Goal: Task Accomplishment & Management: Use online tool/utility

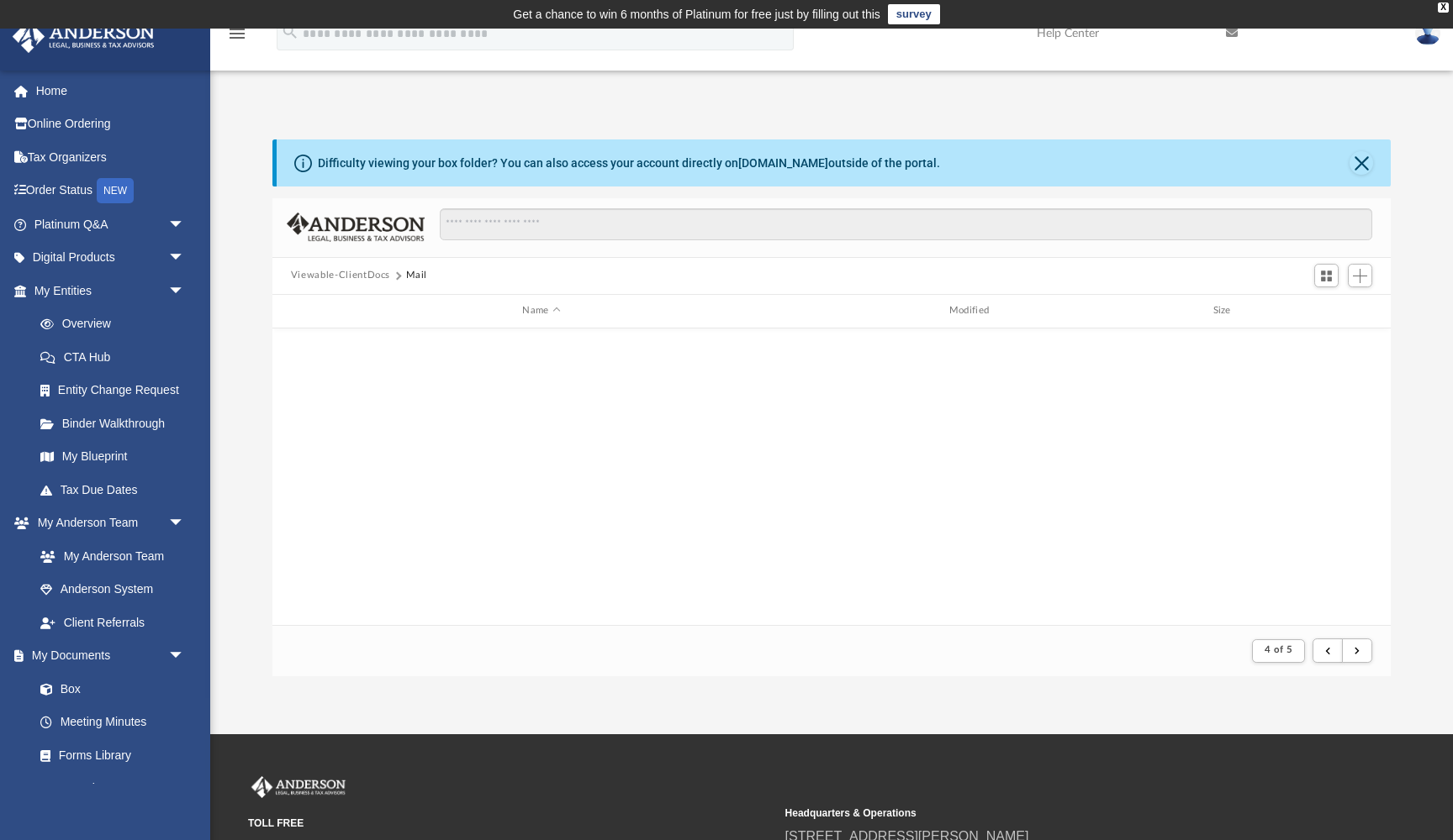
scroll to position [330, 1118]
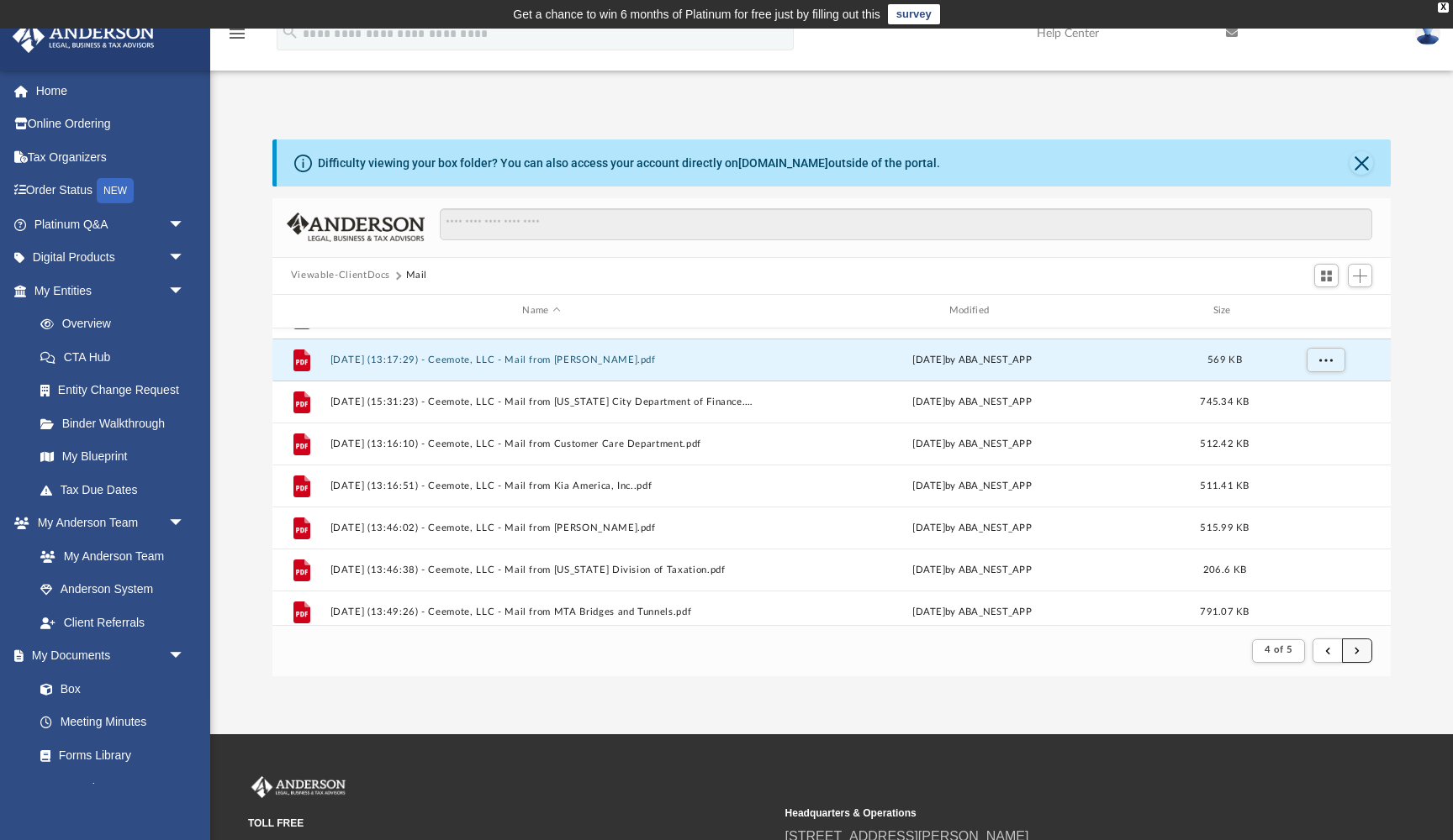
click at [1359, 641] on button "submit" at bounding box center [1356, 650] width 30 height 24
click at [1357, 649] on span "submit" at bounding box center [1357, 650] width 5 height 9
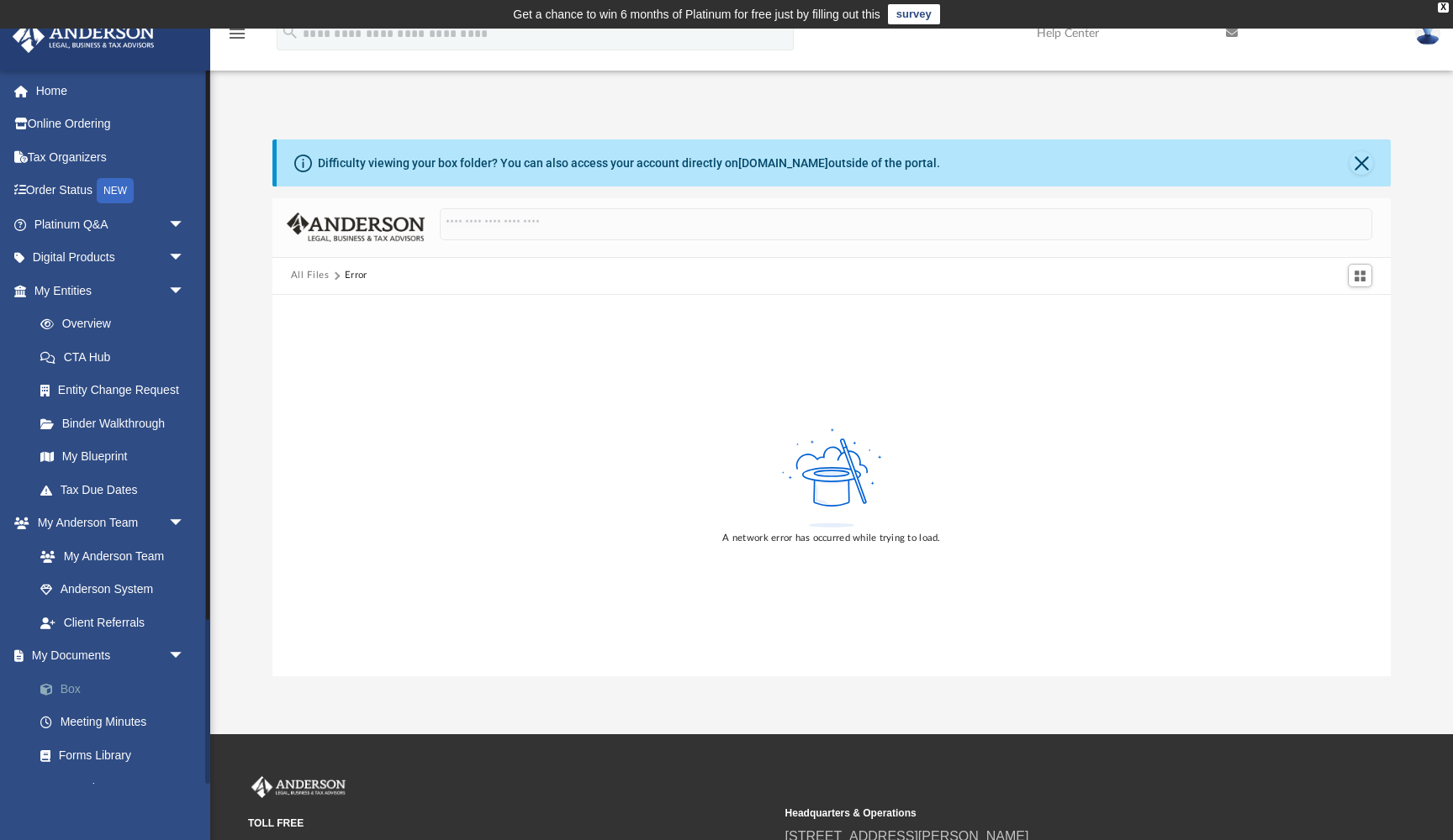
click at [68, 682] on link "Box" at bounding box center [116, 688] width 186 height 34
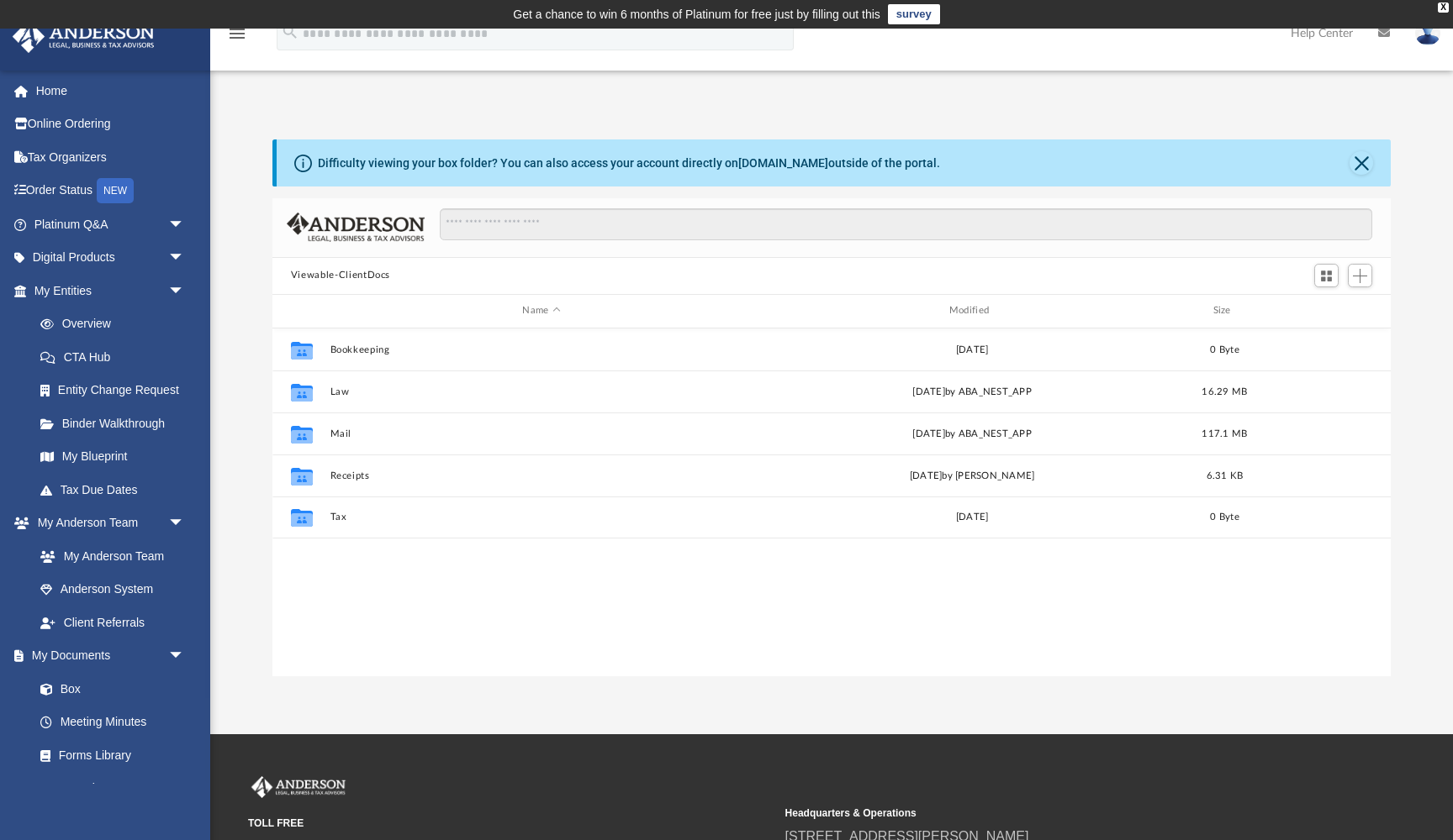
scroll to position [1, 1]
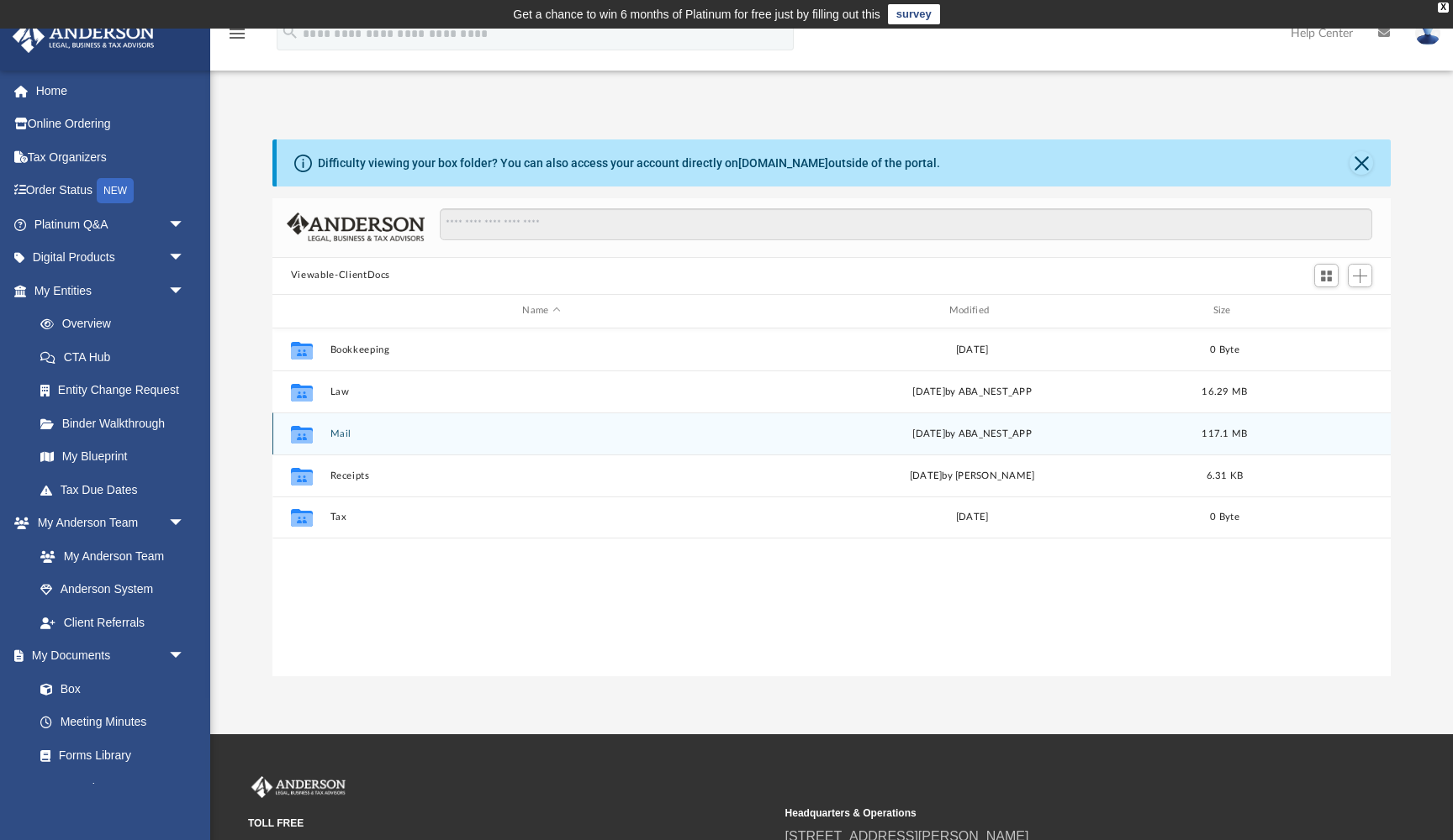
click at [337, 435] on button "Mail" at bounding box center [541, 434] width 423 height 11
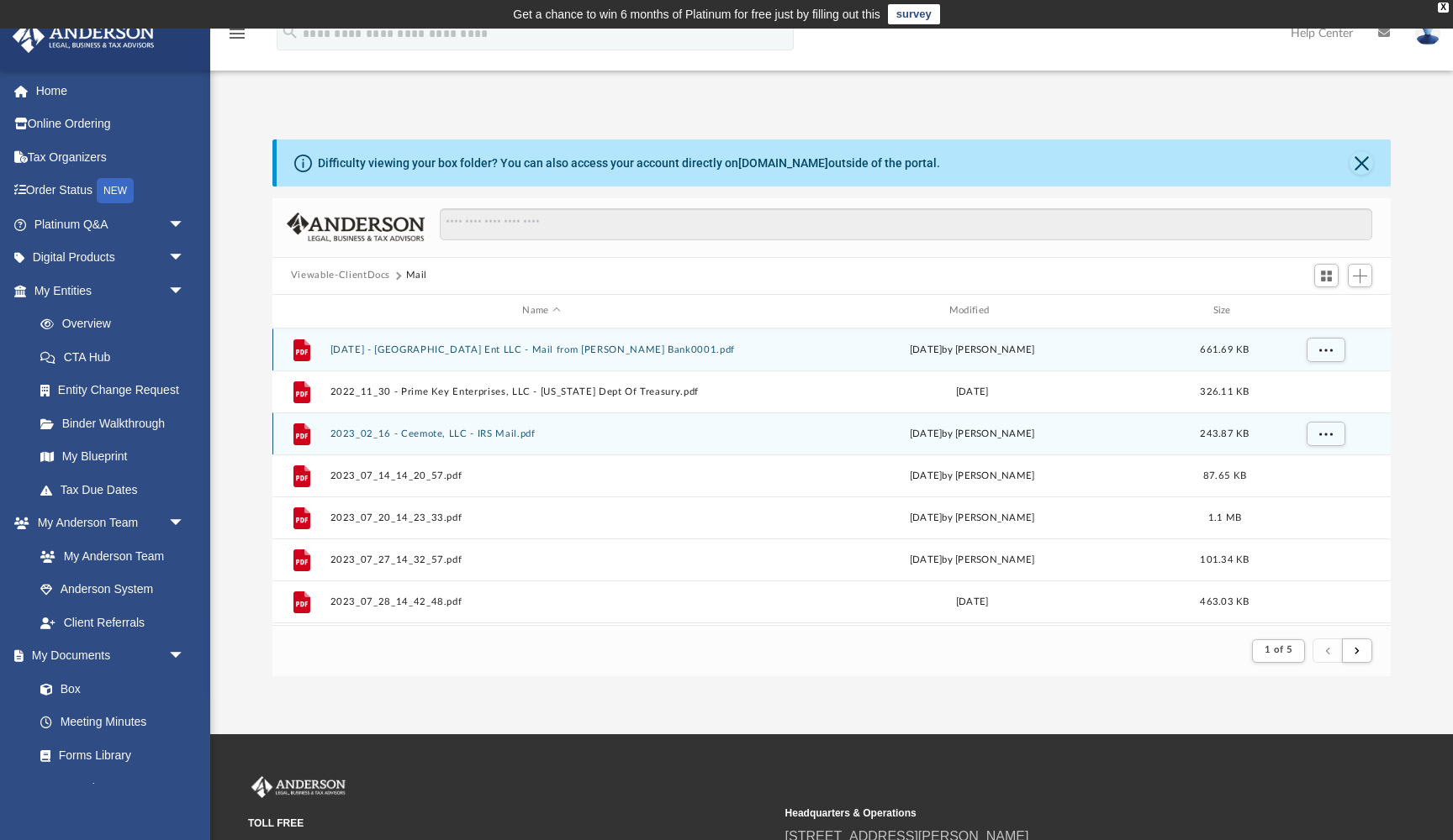
scroll to position [330, 1118]
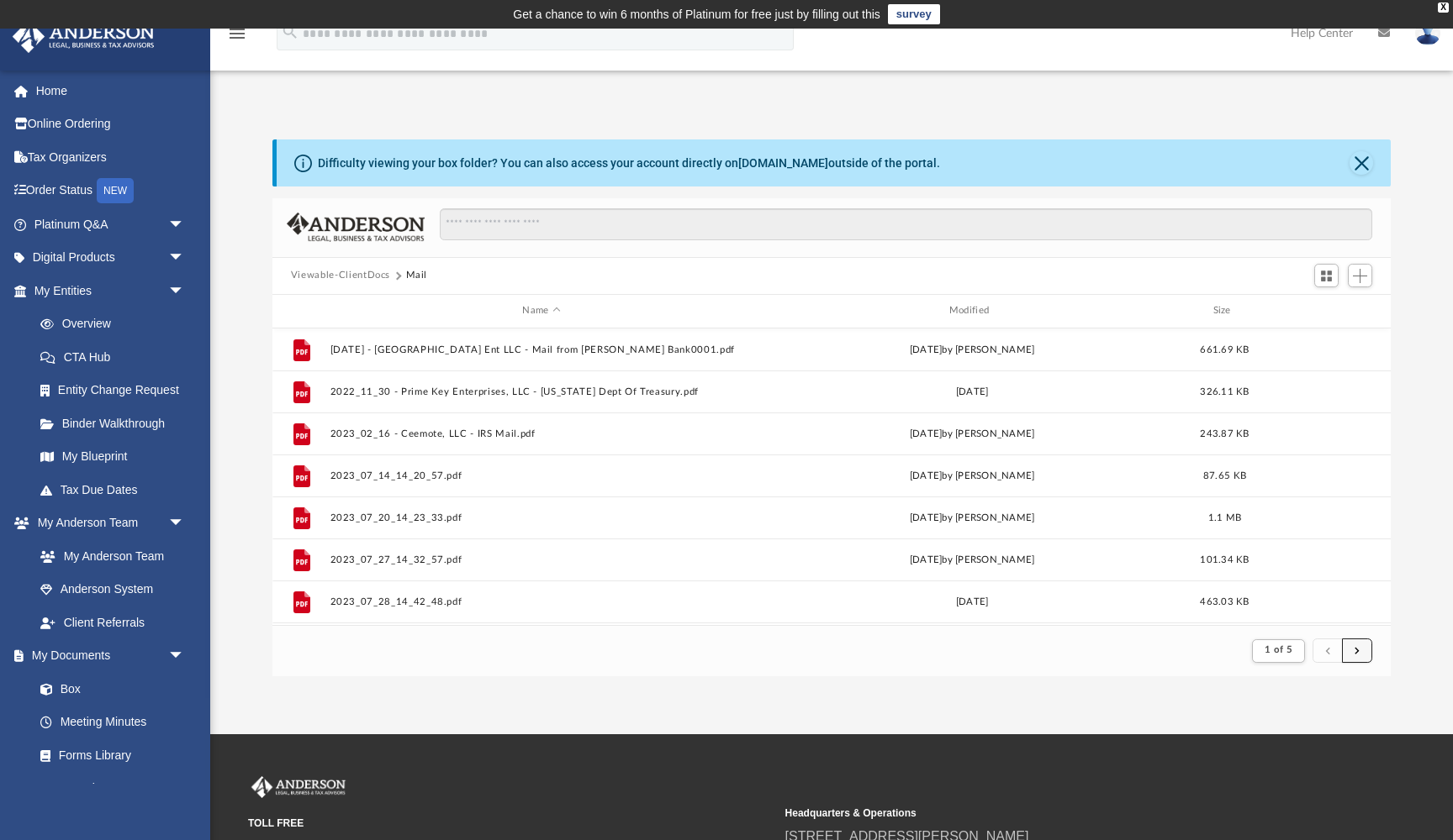
click at [1353, 652] on button "submit" at bounding box center [1356, 650] width 30 height 24
click at [1356, 655] on span "submit" at bounding box center [1357, 650] width 5 height 9
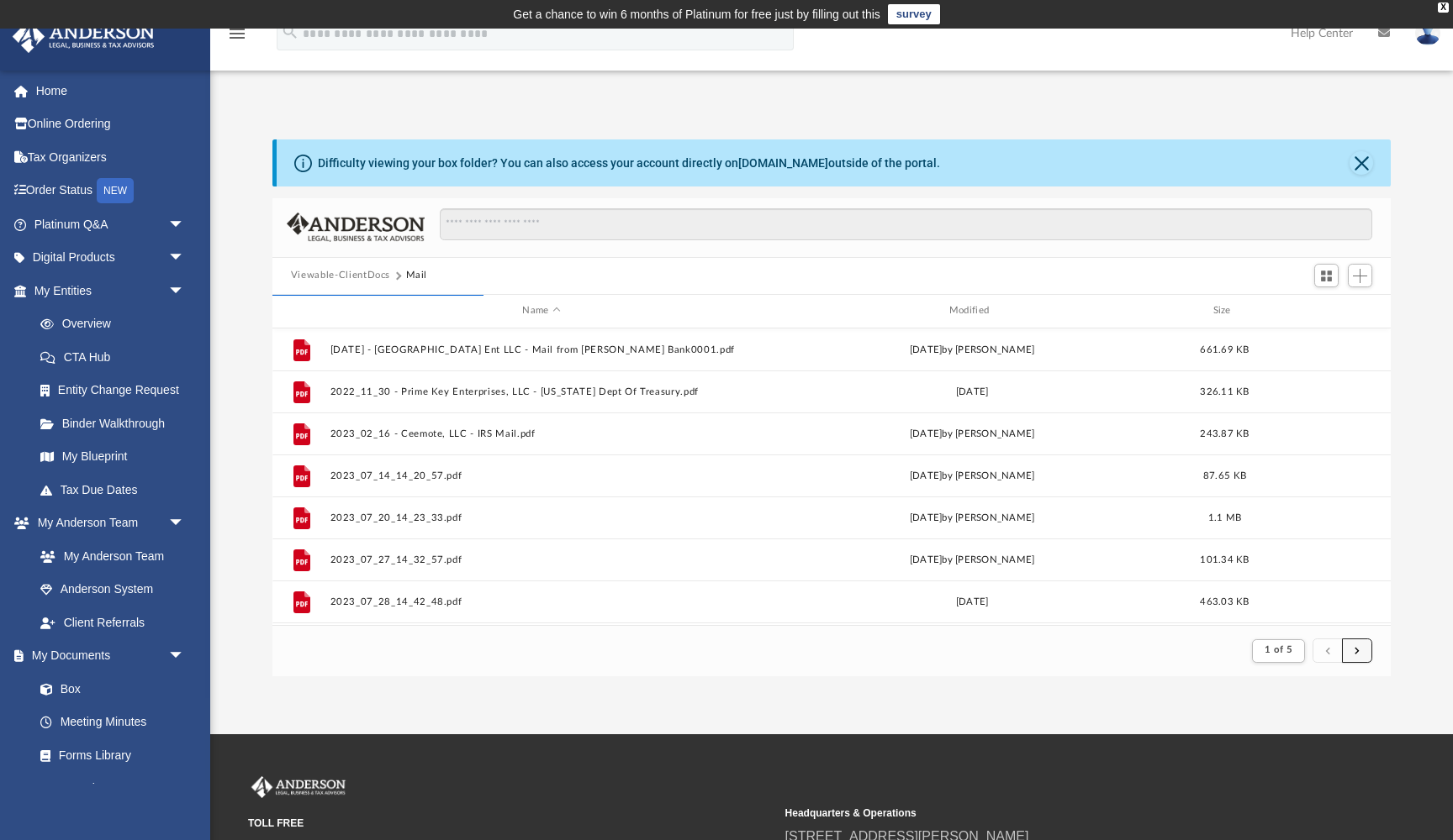
click at [1356, 655] on span "submit" at bounding box center [1357, 650] width 5 height 9
click at [1356, 653] on span "submit" at bounding box center [1357, 650] width 5 height 9
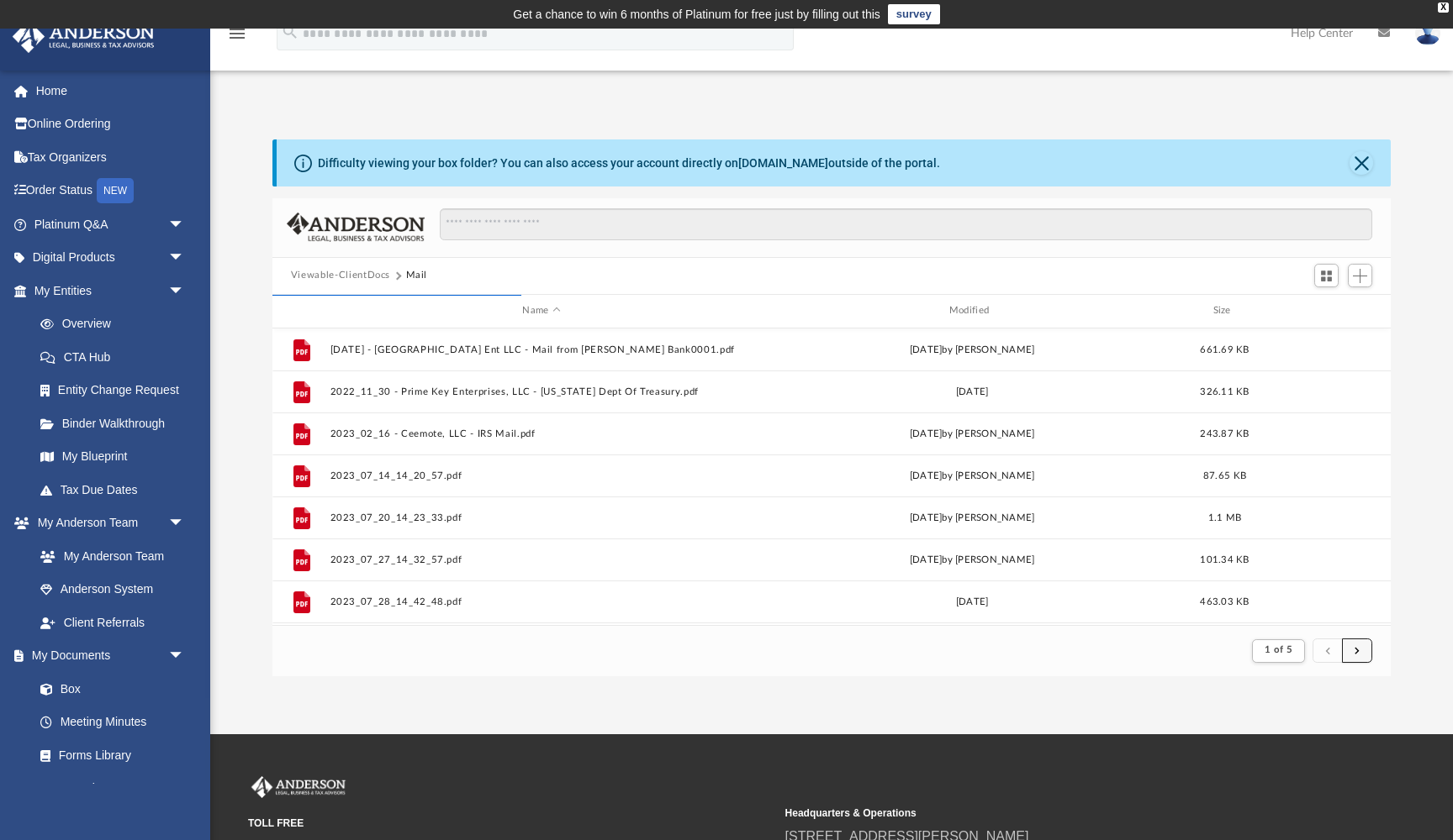
click at [1356, 653] on span "submit" at bounding box center [1357, 650] width 5 height 9
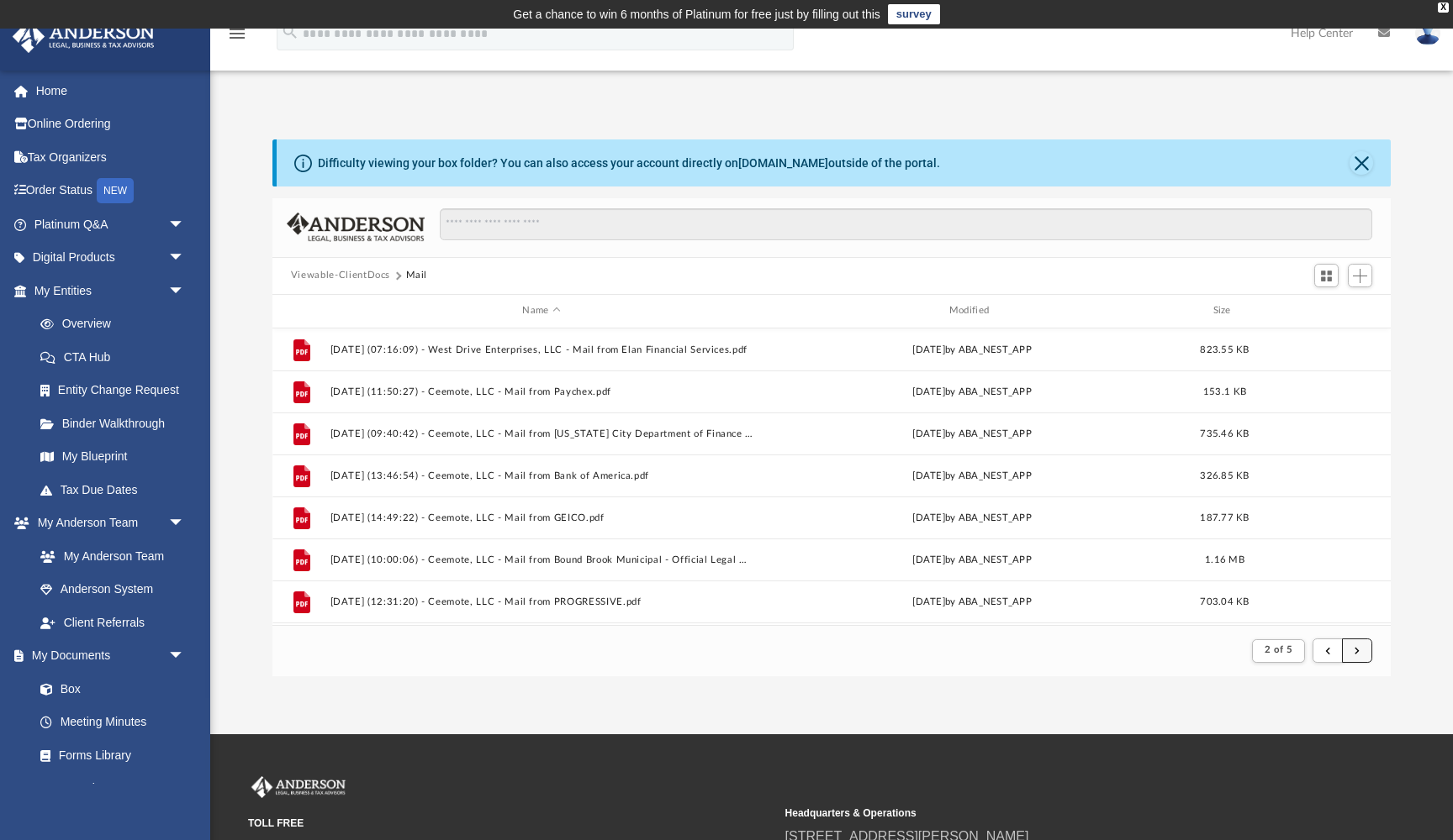
click at [1356, 653] on span "submit" at bounding box center [1357, 650] width 5 height 9
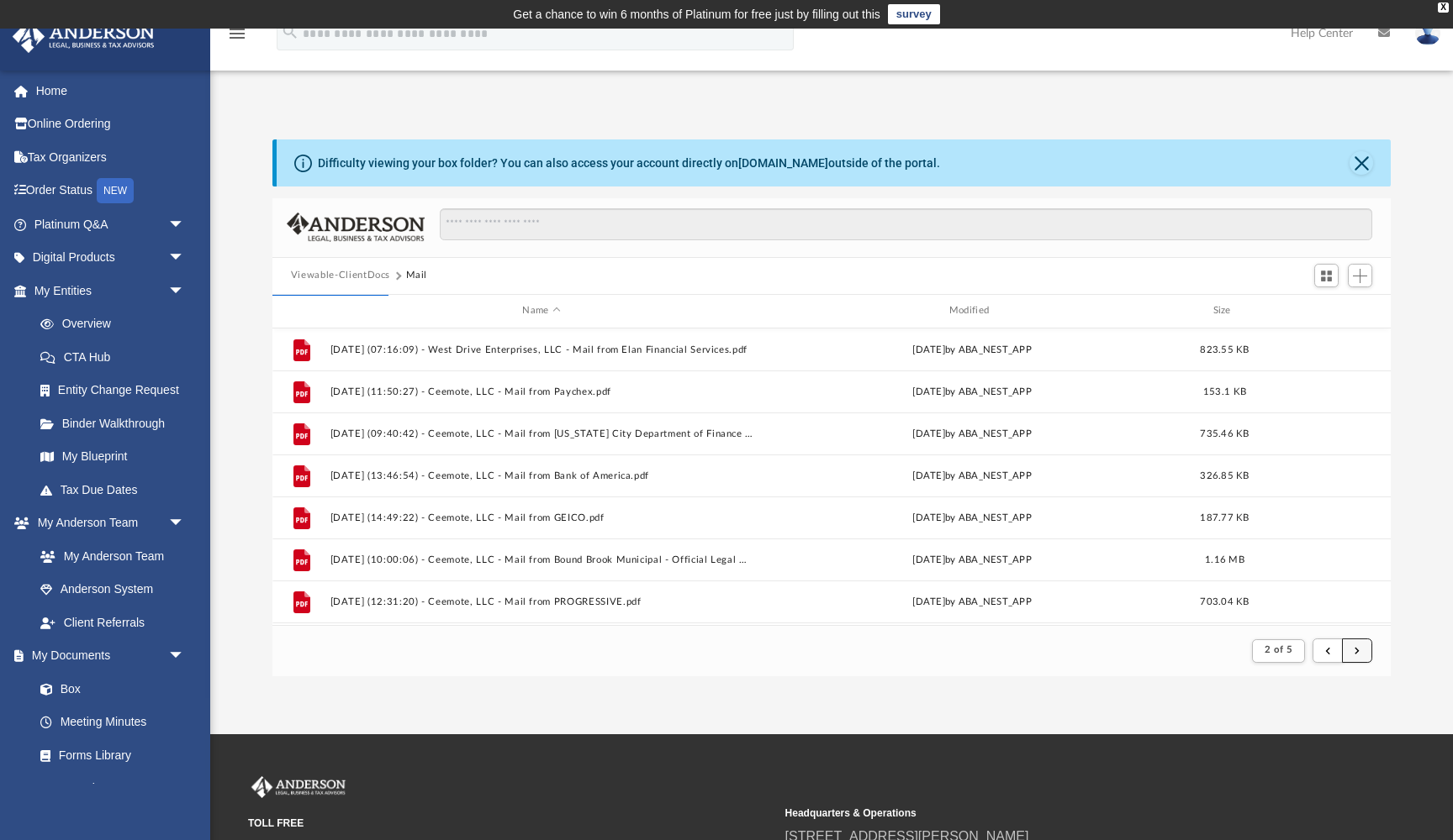
click at [1356, 650] on span "submit" at bounding box center [1357, 650] width 5 height 9
click at [1359, 655] on span "submit" at bounding box center [1357, 650] width 5 height 9
click at [1358, 647] on span "submit" at bounding box center [1357, 650] width 5 height 9
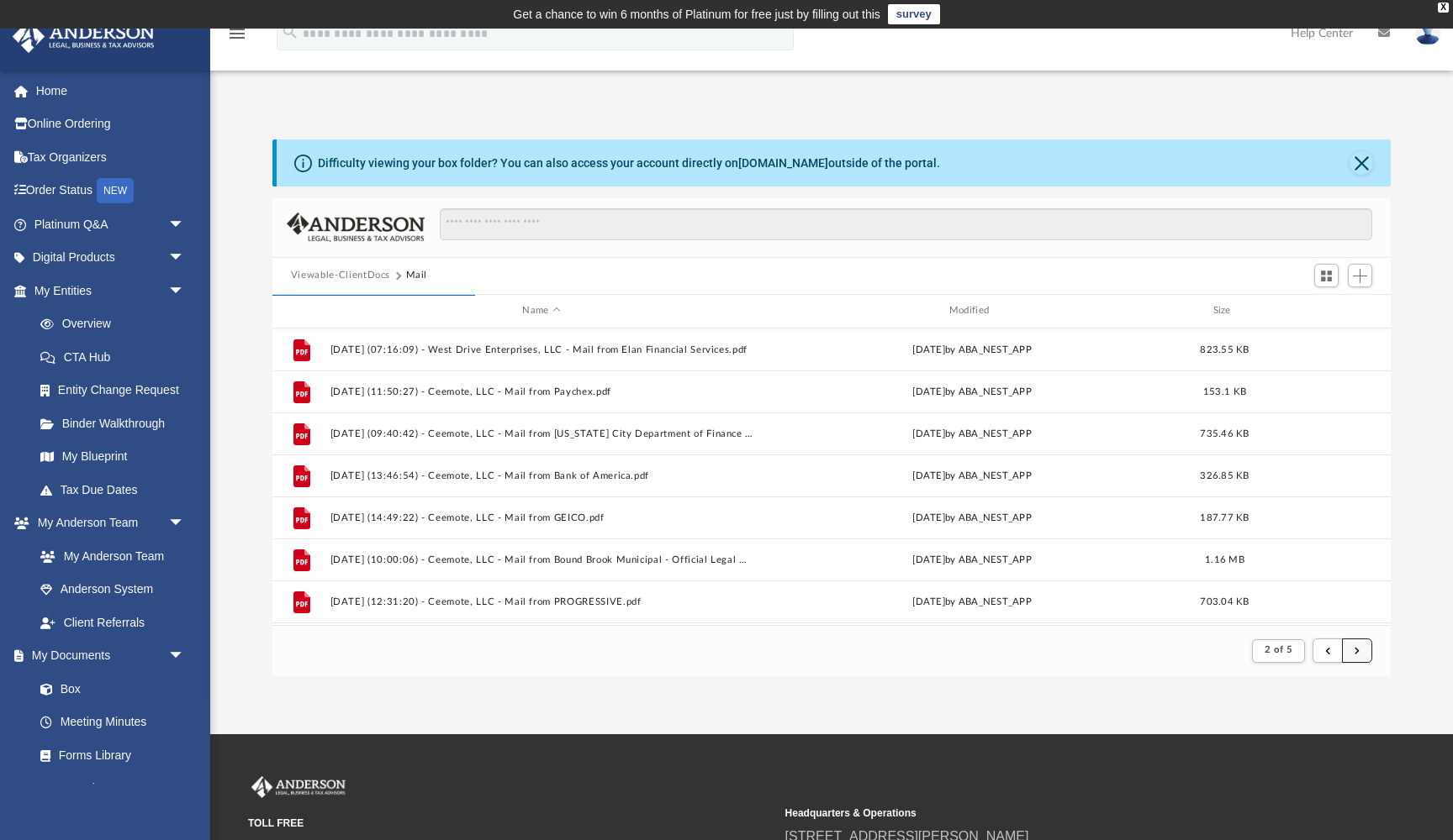
click at [1356, 650] on span "submit" at bounding box center [1357, 650] width 5 height 9
click at [1356, 652] on span "submit" at bounding box center [1357, 650] width 5 height 9
click at [1351, 652] on button "submit" at bounding box center [1356, 650] width 30 height 24
click at [1351, 649] on button "submit" at bounding box center [1356, 650] width 30 height 24
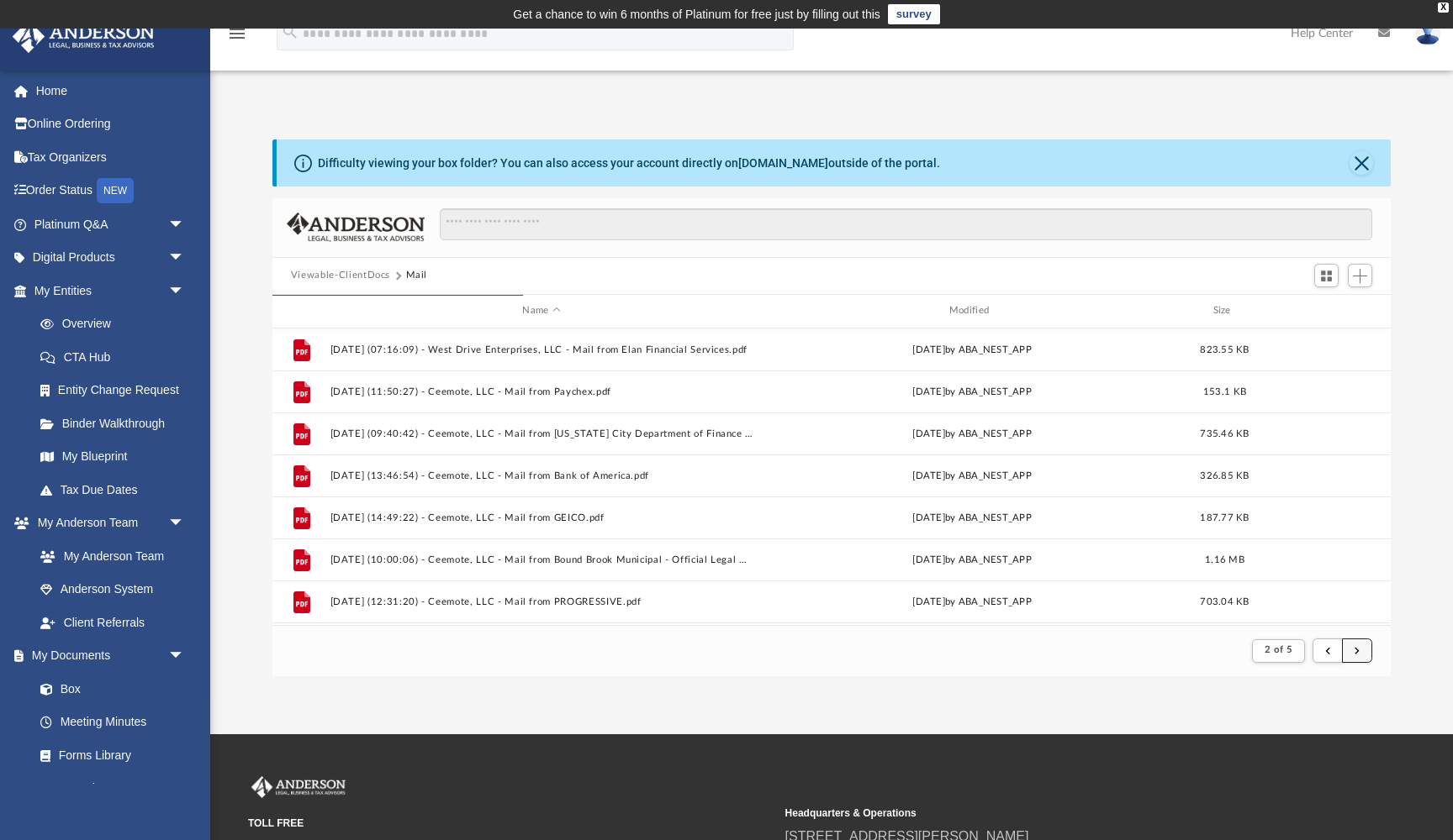
click at [1351, 649] on button "submit" at bounding box center [1356, 650] width 30 height 24
